Goal: Transaction & Acquisition: Purchase product/service

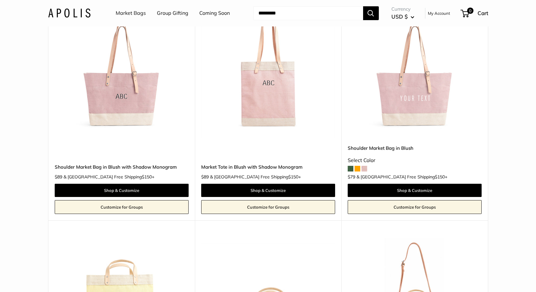
scroll to position [1252, 0]
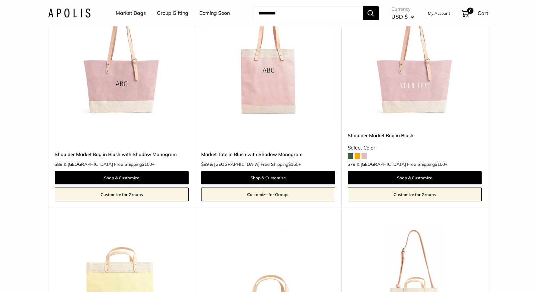
click at [358, 153] on span at bounding box center [358, 156] width 6 height 6
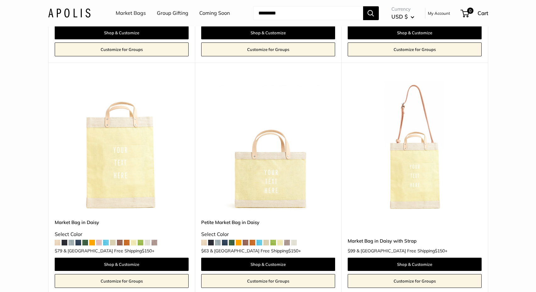
scroll to position [1398, 0]
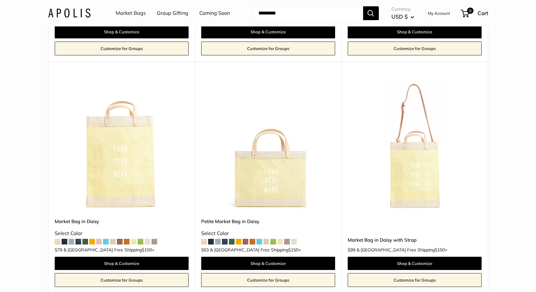
click at [240, 239] on span at bounding box center [239, 242] width 6 height 6
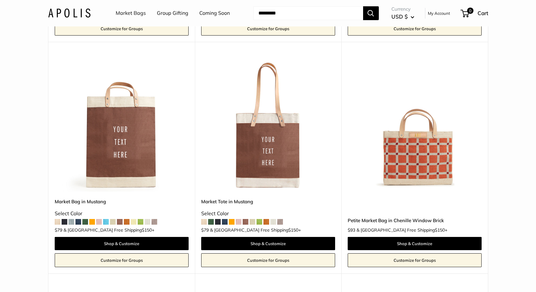
scroll to position [2117, 0]
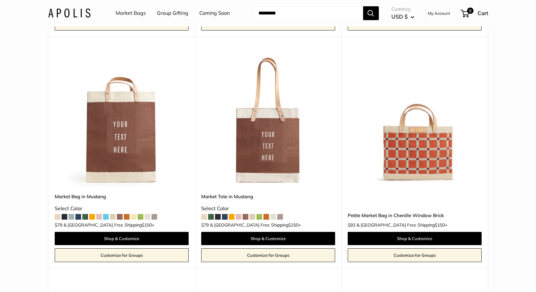
click at [0, 0] on img at bounding box center [0, 0] width 0 height 0
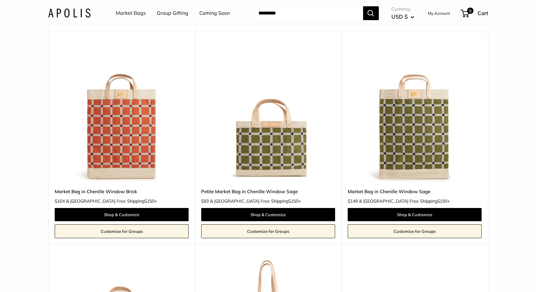
scroll to position [2341, 0]
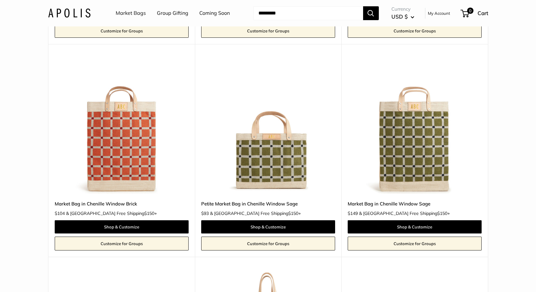
click at [0, 0] on img at bounding box center [0, 0] width 0 height 0
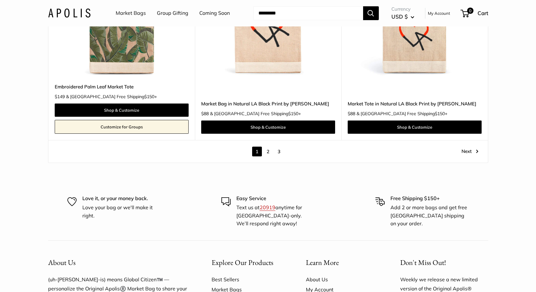
scroll to position [3598, 0]
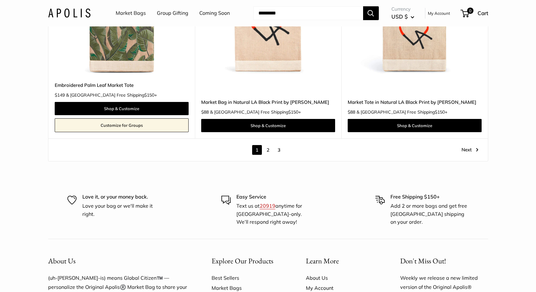
click at [268, 145] on link "2" at bounding box center [268, 150] width 10 height 10
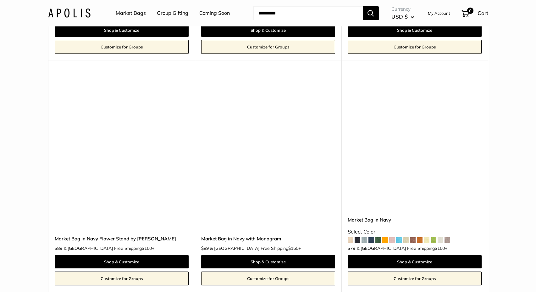
scroll to position [2455, 0]
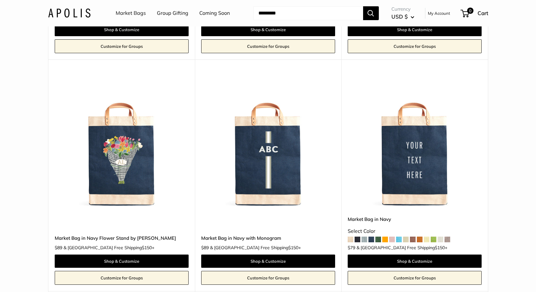
click at [0, 0] on img at bounding box center [0, 0] width 0 height 0
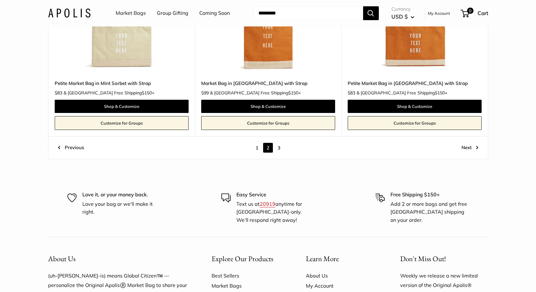
scroll to position [3491, 0]
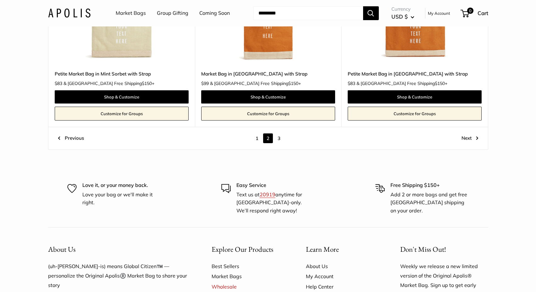
click at [280, 133] on link "3" at bounding box center [279, 138] width 10 height 10
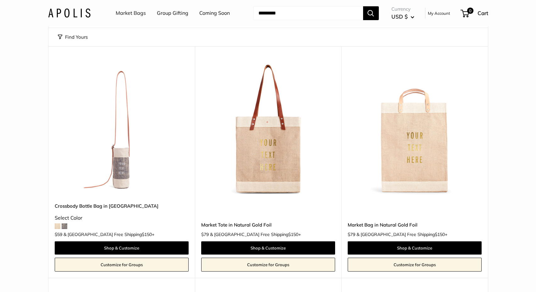
scroll to position [8, 0]
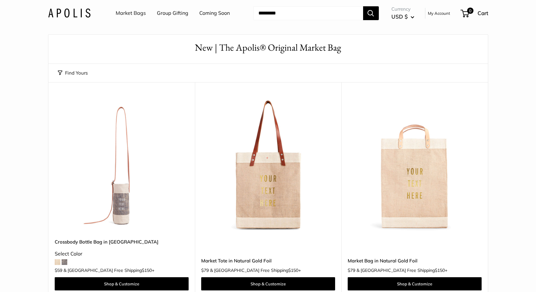
click at [0, 0] on img at bounding box center [0, 0] width 0 height 0
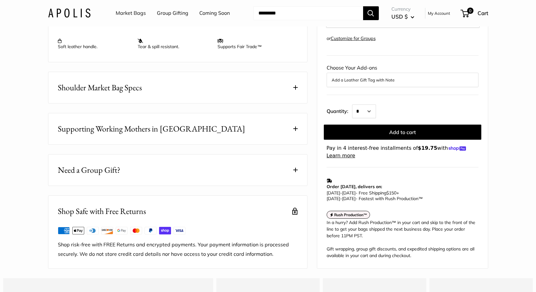
scroll to position [312, 0]
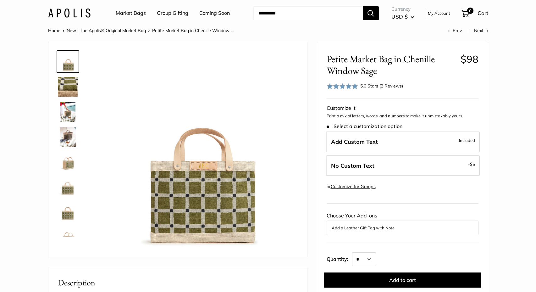
click at [68, 138] on img at bounding box center [68, 137] width 20 height 20
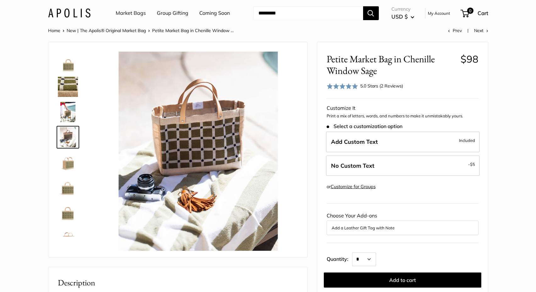
click at [66, 163] on img at bounding box center [68, 162] width 20 height 20
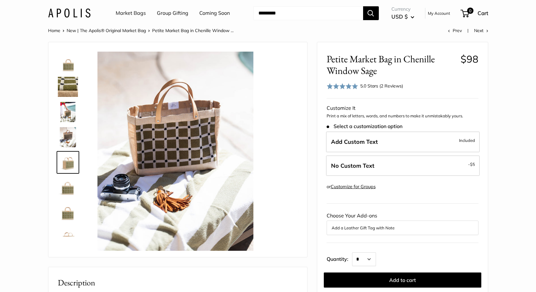
scroll to position [19, 0]
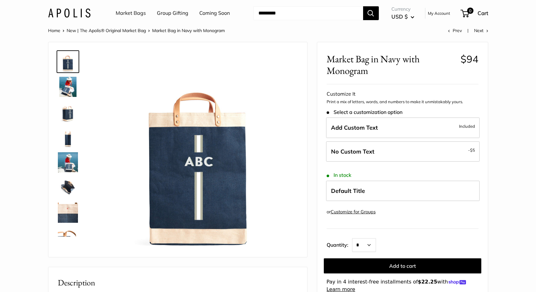
click at [67, 161] on img at bounding box center [68, 162] width 20 height 20
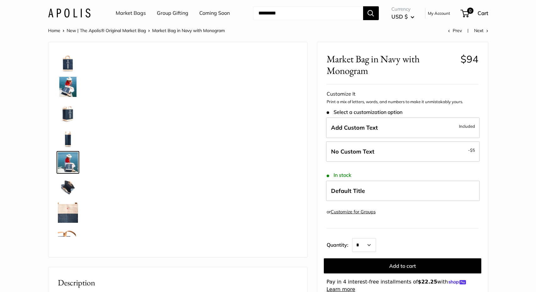
scroll to position [19, 0]
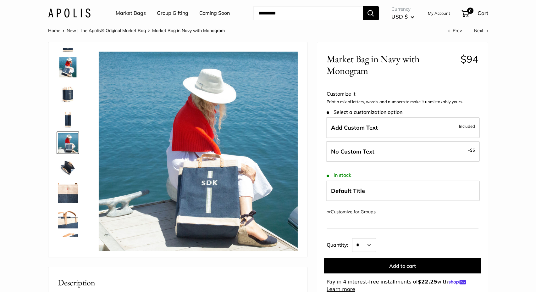
click at [70, 186] on img at bounding box center [68, 193] width 20 height 20
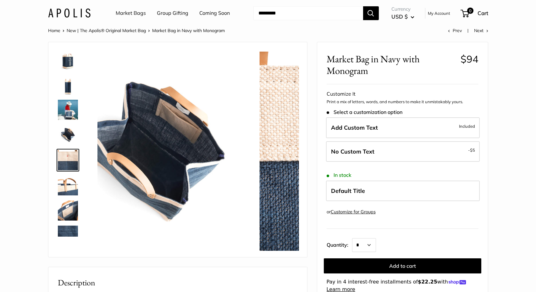
scroll to position [70, 0]
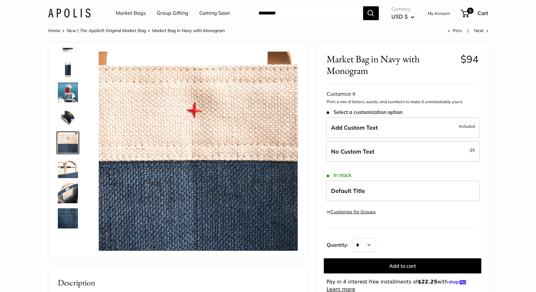
click at [66, 96] on img at bounding box center [68, 92] width 20 height 20
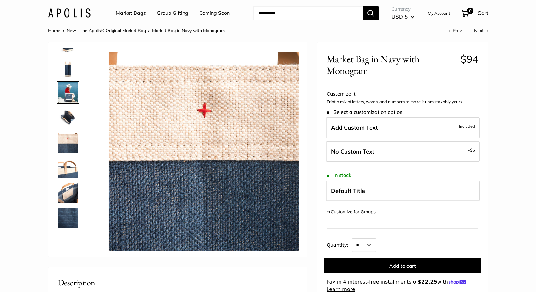
scroll to position [19, 0]
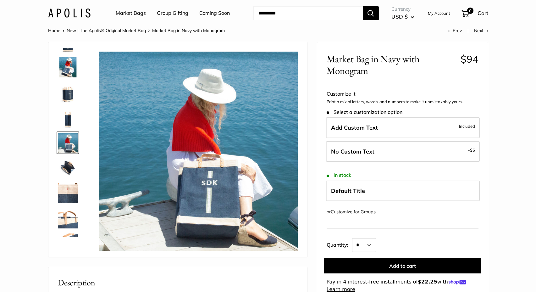
click at [64, 66] on img at bounding box center [68, 67] width 20 height 20
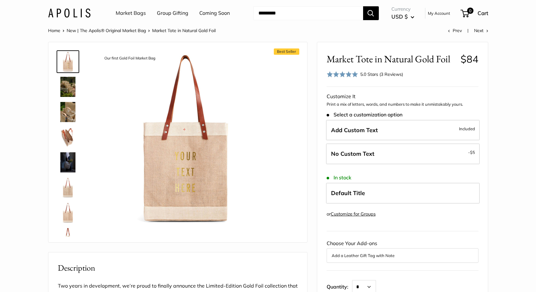
click at [66, 193] on img at bounding box center [68, 187] width 20 height 20
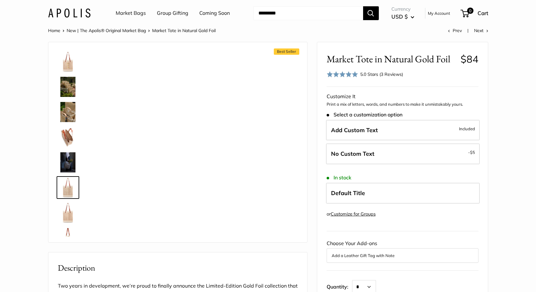
scroll to position [45, 0]
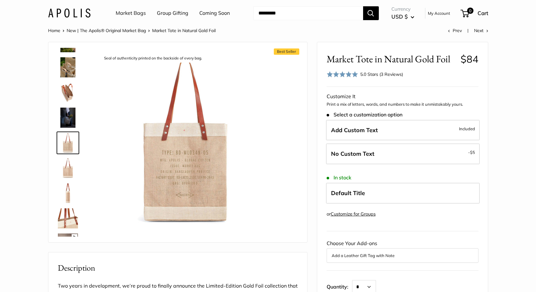
click at [69, 147] on img at bounding box center [68, 143] width 20 height 20
